Goal: Task Accomplishment & Management: Manage account settings

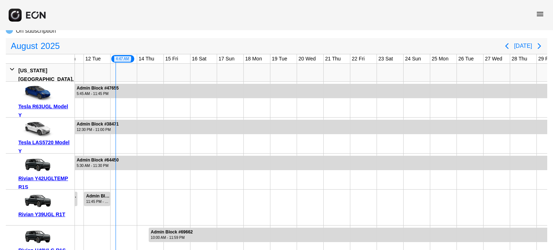
scroll to position [216, 0]
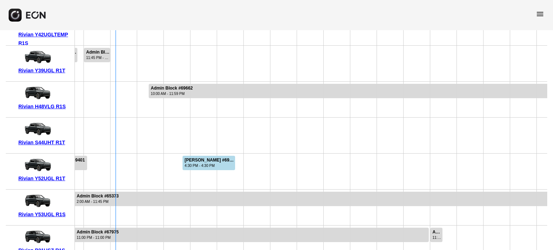
click at [167, 135] on div at bounding box center [177, 136] width 27 height 36
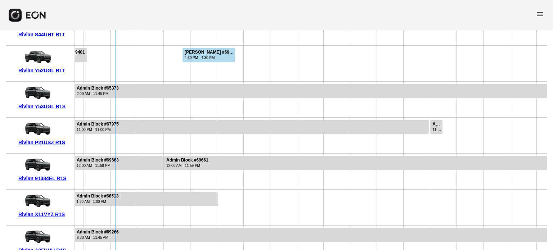
scroll to position [288, 0]
